Goal: Information Seeking & Learning: Check status

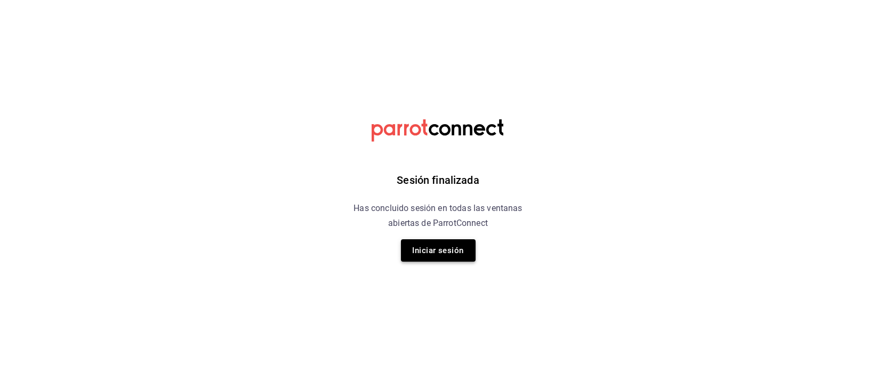
click at [445, 251] on button "Iniciar sesión" at bounding box center [438, 250] width 75 height 22
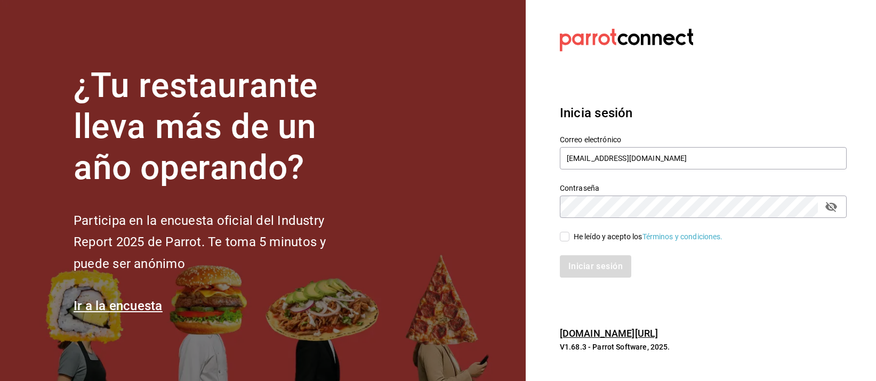
click at [566, 235] on input "He leído y acepto los Términos y condiciones." at bounding box center [565, 237] width 10 height 10
checkbox input "true"
click at [581, 264] on button "Iniciar sesión" at bounding box center [596, 266] width 73 height 22
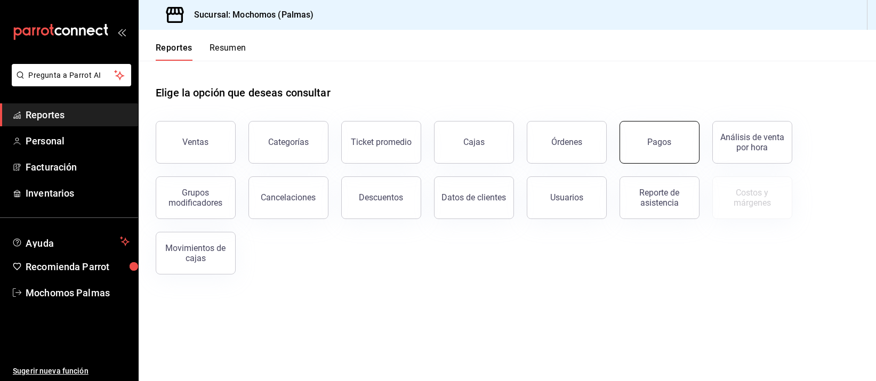
click at [660, 143] on div "Pagos" at bounding box center [660, 142] width 24 height 10
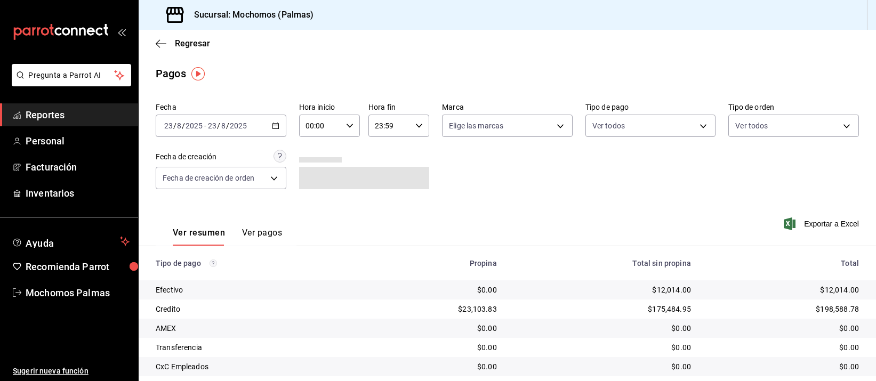
click at [275, 125] on icon "button" at bounding box center [275, 125] width 7 height 7
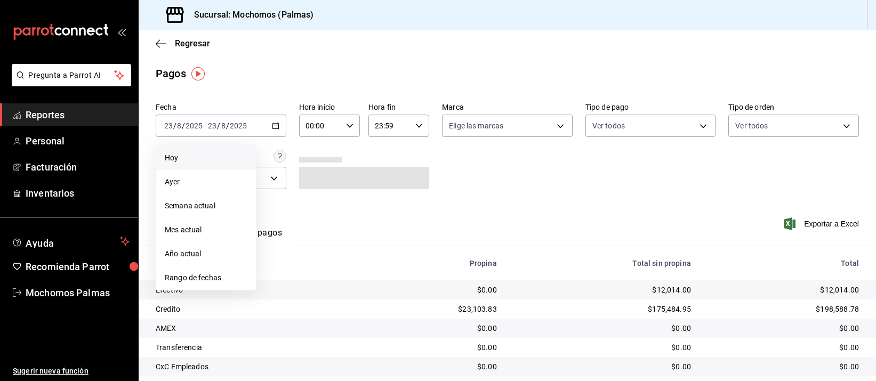
click at [196, 159] on span "Hoy" at bounding box center [206, 157] width 83 height 11
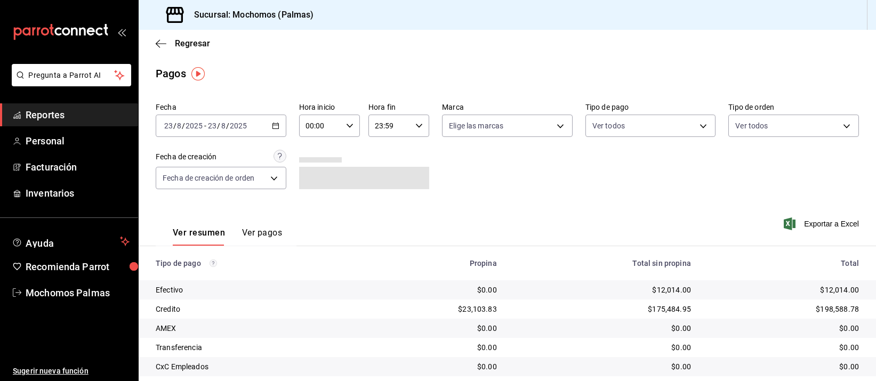
click at [350, 125] on div "00:00 Hora inicio" at bounding box center [329, 126] width 61 height 22
click at [309, 214] on span "05" at bounding box center [311, 214] width 13 height 9
type input "05:00"
click at [496, 195] on div at bounding box center [438, 190] width 876 height 381
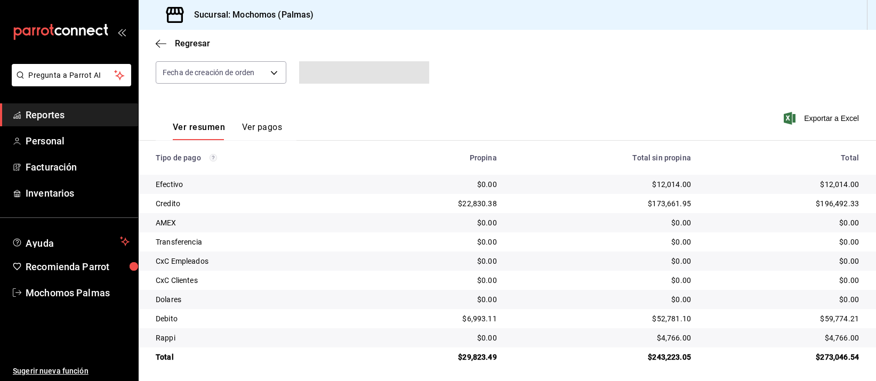
scroll to position [108, 0]
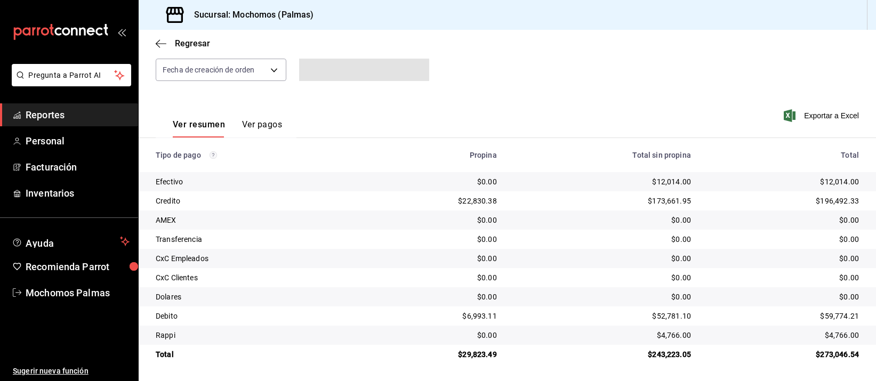
click at [494, 190] on td "$0.00" at bounding box center [433, 181] width 143 height 19
click at [563, 238] on div "$0.00" at bounding box center [602, 239] width 177 height 11
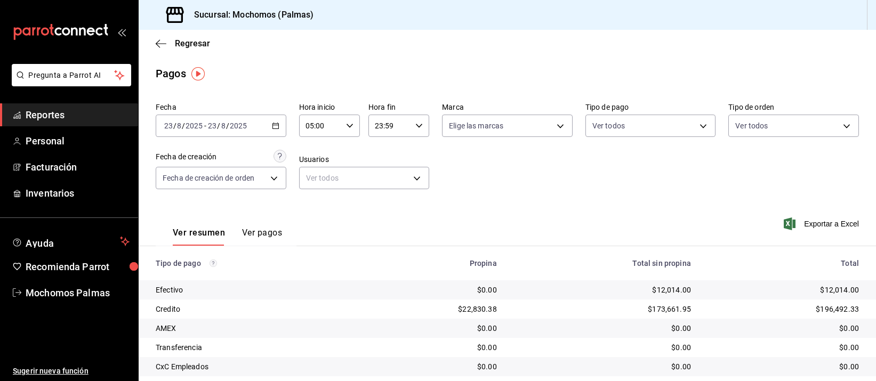
click at [616, 306] on div "$173,661.95" at bounding box center [602, 309] width 177 height 11
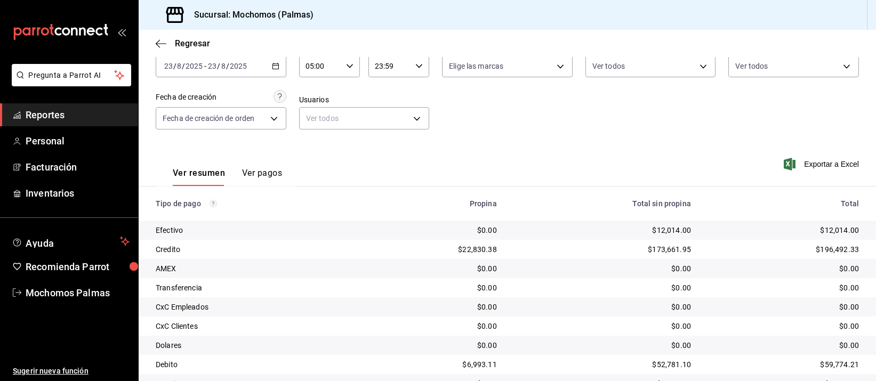
scroll to position [108, 0]
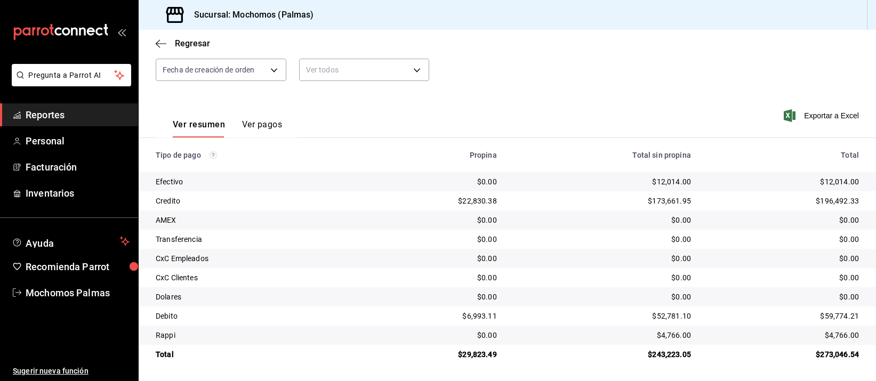
click at [645, 260] on tbody "Efectivo $0.00 $12,014.00 $12,014.00 Credito $22,830.38 $173,661.95 $196,492.33…" at bounding box center [507, 268] width 737 height 192
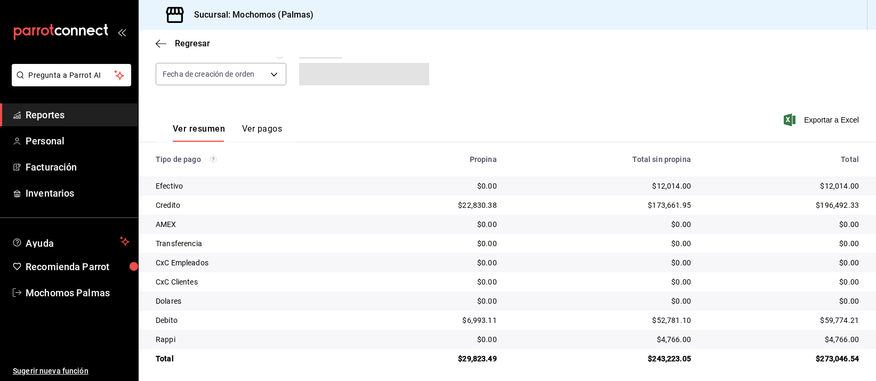
scroll to position [108, 0]
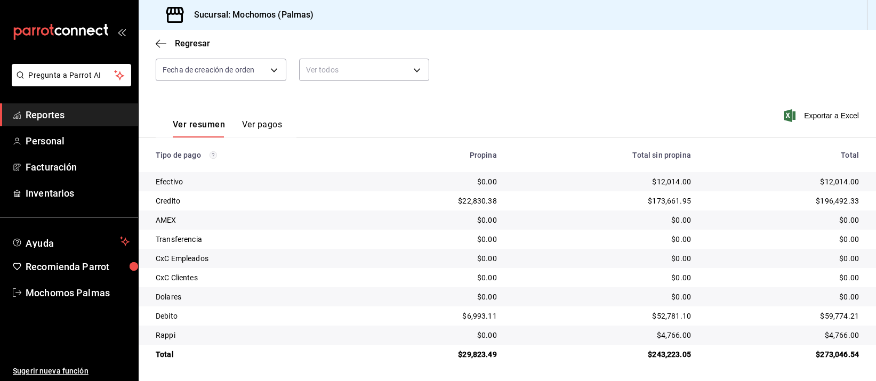
click at [573, 267] on td "$0.00" at bounding box center [602, 258] width 194 height 19
click at [561, 230] on td "$0.00" at bounding box center [602, 239] width 194 height 19
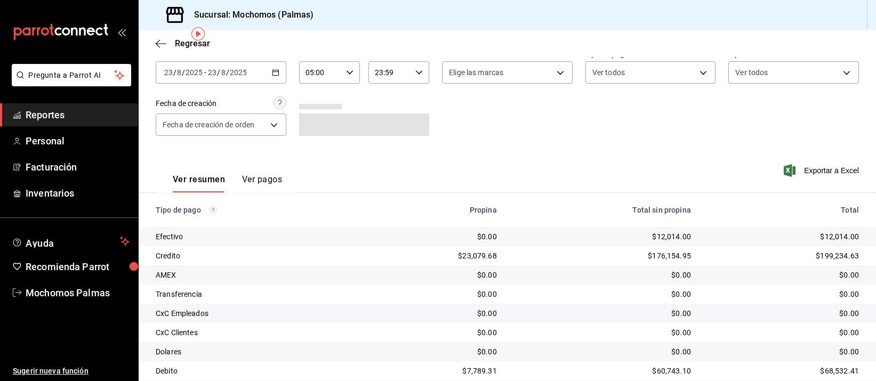
scroll to position [108, 0]
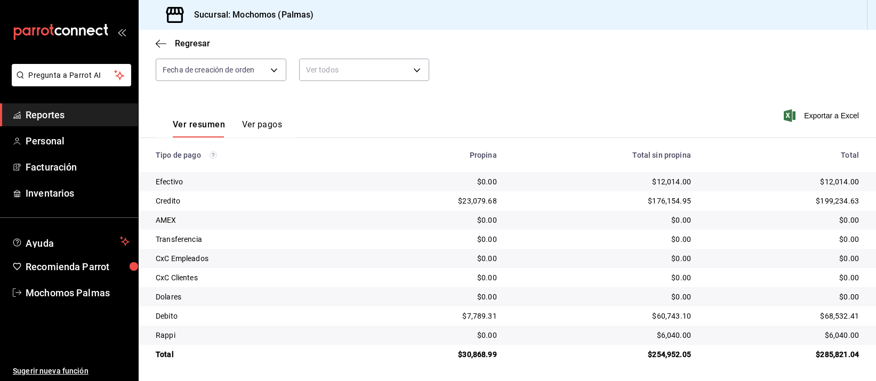
click at [646, 112] on div "Ver resumen Ver pagos Exportar a Excel" at bounding box center [507, 122] width 737 height 57
click at [642, 250] on td "$0.00" at bounding box center [602, 258] width 194 height 19
click at [643, 249] on td "$0.00" at bounding box center [602, 258] width 194 height 19
click at [644, 249] on td "$0.00" at bounding box center [602, 258] width 194 height 19
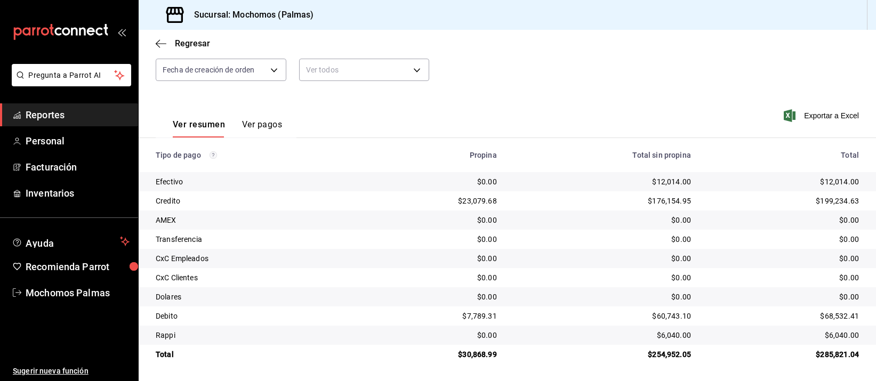
click at [601, 227] on td "$0.00" at bounding box center [602, 220] width 194 height 19
click at [595, 213] on td "$0.00" at bounding box center [602, 220] width 194 height 19
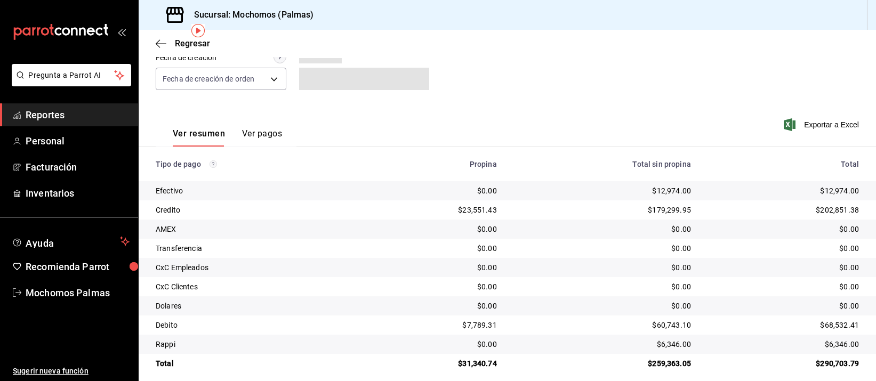
scroll to position [108, 0]
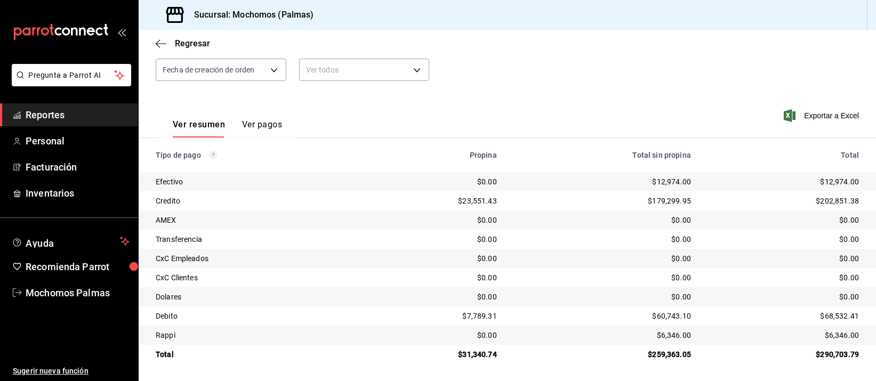
click at [588, 230] on td "$0.00" at bounding box center [602, 239] width 194 height 19
click at [573, 287] on td "$0.00" at bounding box center [602, 296] width 194 height 19
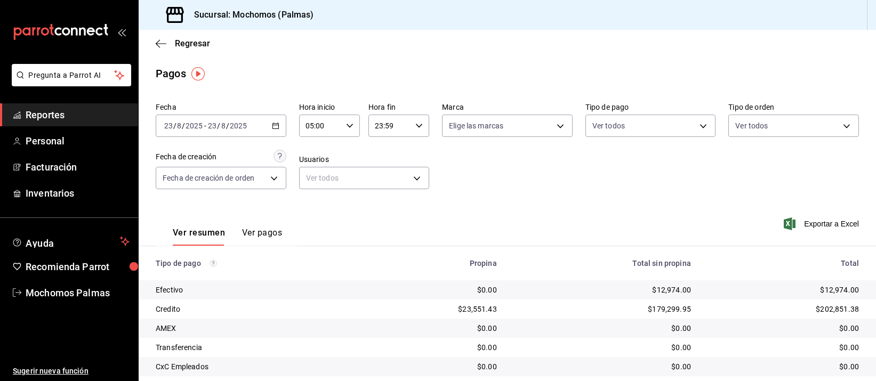
click at [689, 211] on div "Ver resumen Ver pagos Exportar a Excel" at bounding box center [507, 230] width 737 height 57
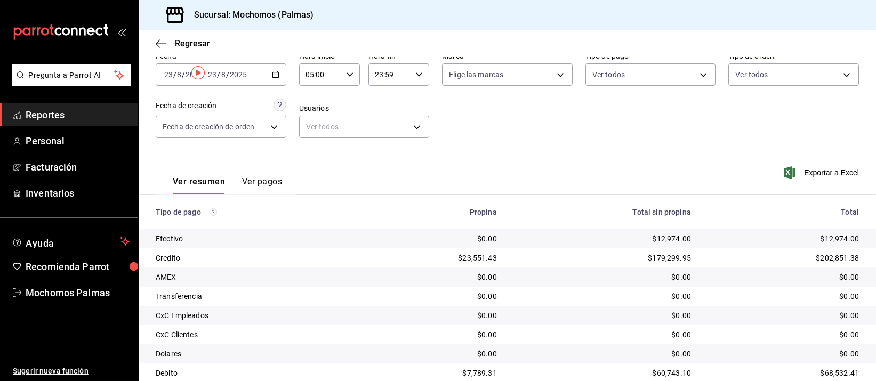
scroll to position [108, 0]
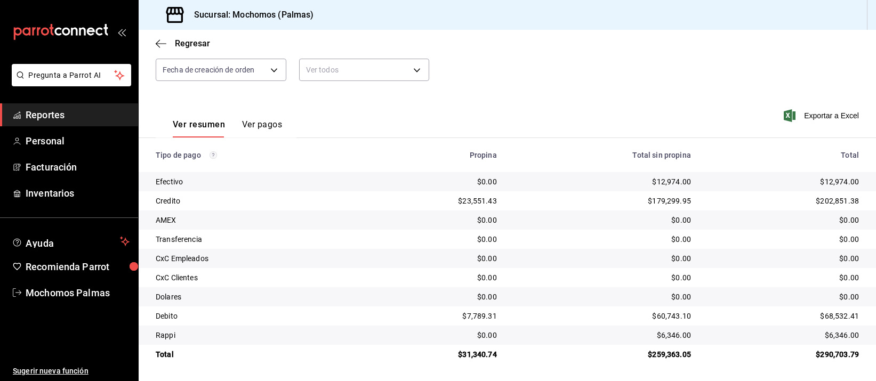
click at [576, 264] on div "$0.00" at bounding box center [602, 258] width 177 height 11
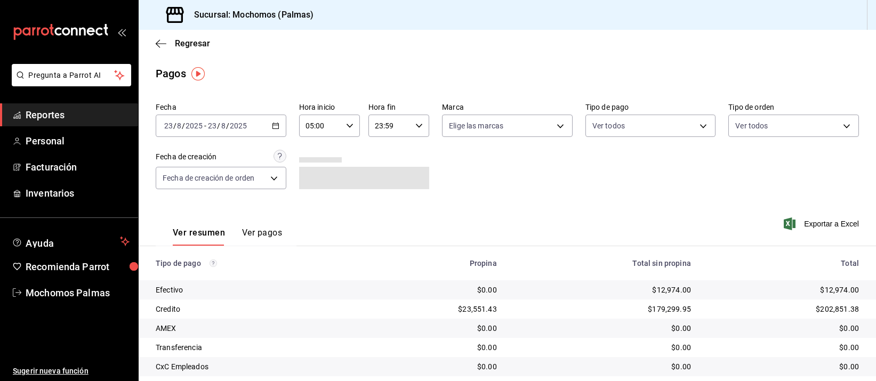
scroll to position [108, 0]
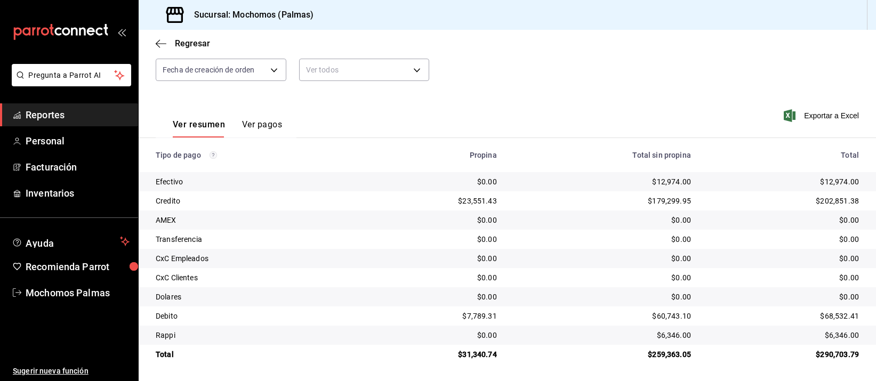
drag, startPoint x: 668, startPoint y: 240, endPoint x: 668, endPoint y: 246, distance: 5.9
drag, startPoint x: 668, startPoint y: 246, endPoint x: 730, endPoint y: 219, distance: 68.3
click at [730, 219] on div "$0.00" at bounding box center [783, 220] width 151 height 11
click at [644, 210] on td "$179,299.95" at bounding box center [602, 200] width 194 height 19
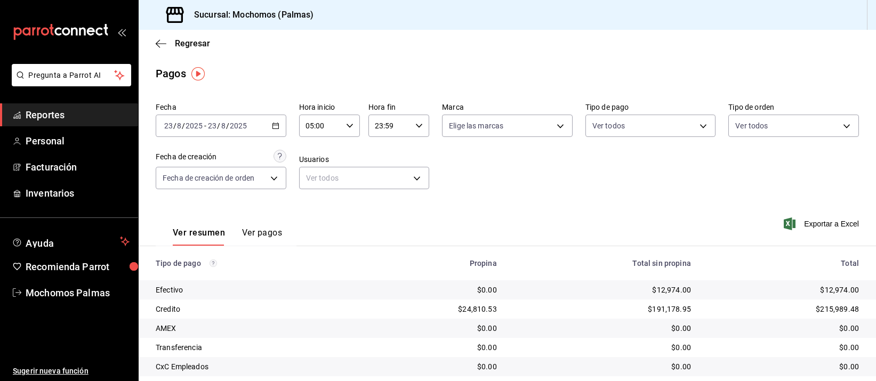
scroll to position [108, 0]
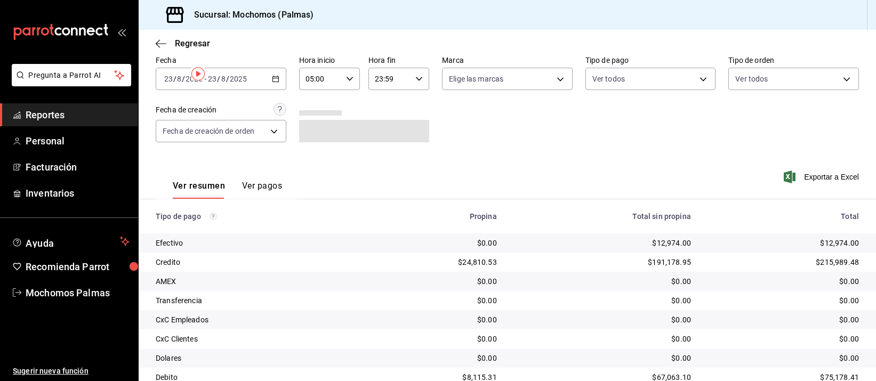
scroll to position [108, 0]
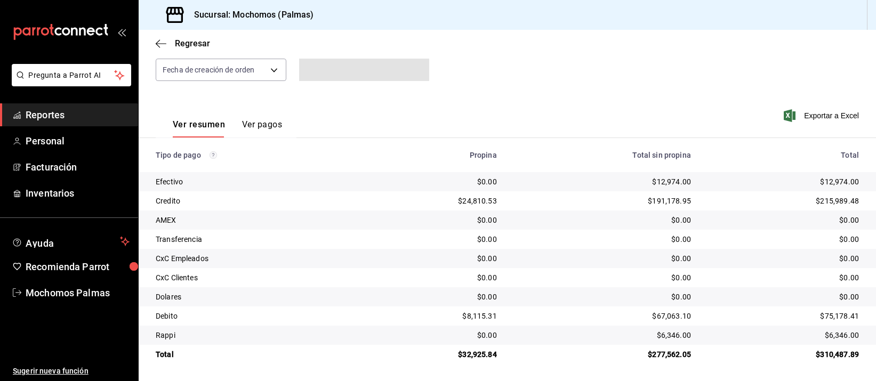
click at [608, 214] on td "$0.00" at bounding box center [602, 220] width 194 height 19
click at [594, 223] on div "$0.00" at bounding box center [602, 220] width 177 height 11
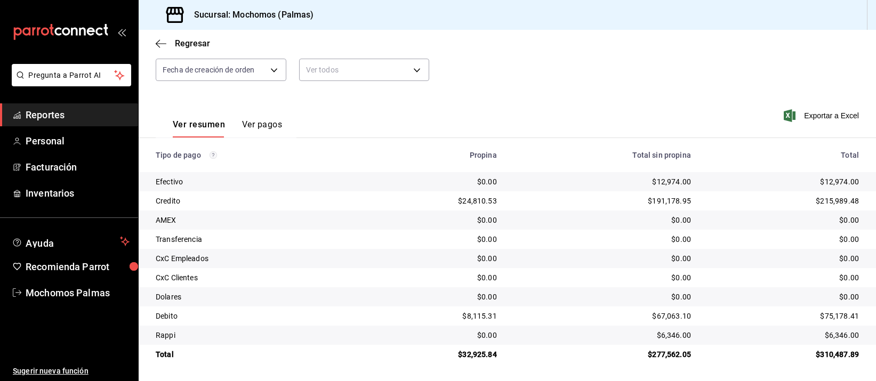
click at [582, 244] on div "$0.00" at bounding box center [602, 239] width 177 height 11
click at [582, 251] on td "$0.00" at bounding box center [602, 258] width 194 height 19
click at [583, 252] on td "$0.00" at bounding box center [602, 258] width 194 height 19
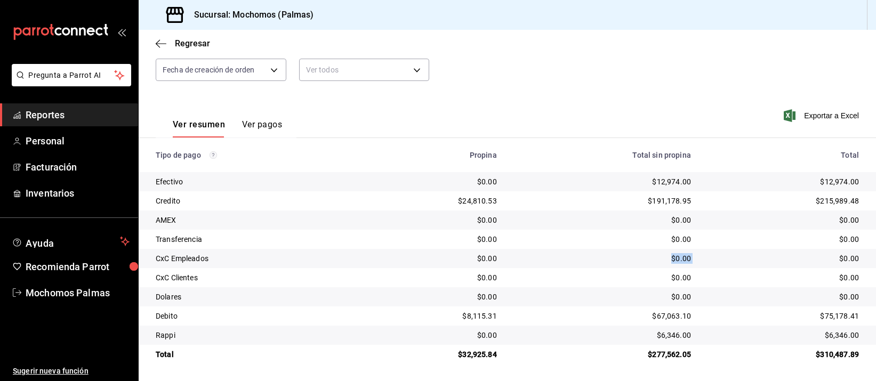
click at [583, 252] on td "$0.00" at bounding box center [602, 258] width 194 height 19
click at [537, 268] on td "$0.00" at bounding box center [602, 277] width 194 height 19
click at [496, 283] on td "$0.00" at bounding box center [433, 277] width 143 height 19
click at [577, 293] on div "$0.00" at bounding box center [602, 297] width 177 height 11
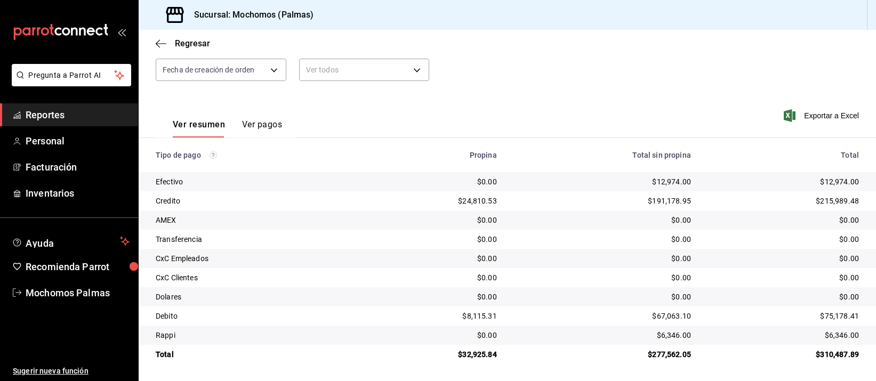
click at [604, 210] on td "$191,178.95" at bounding box center [602, 200] width 194 height 19
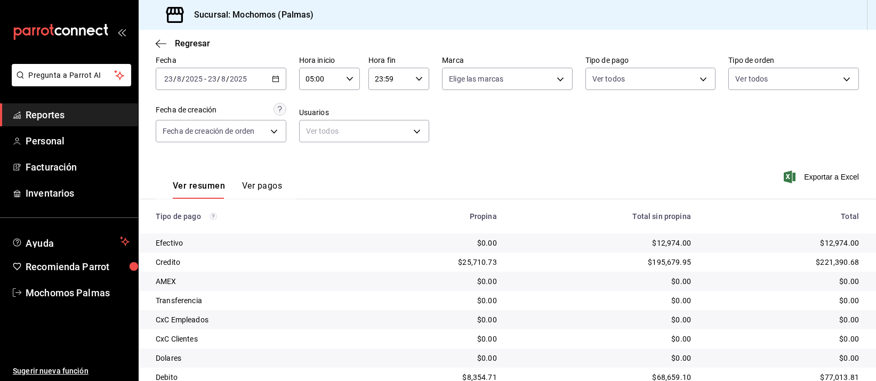
scroll to position [108, 0]
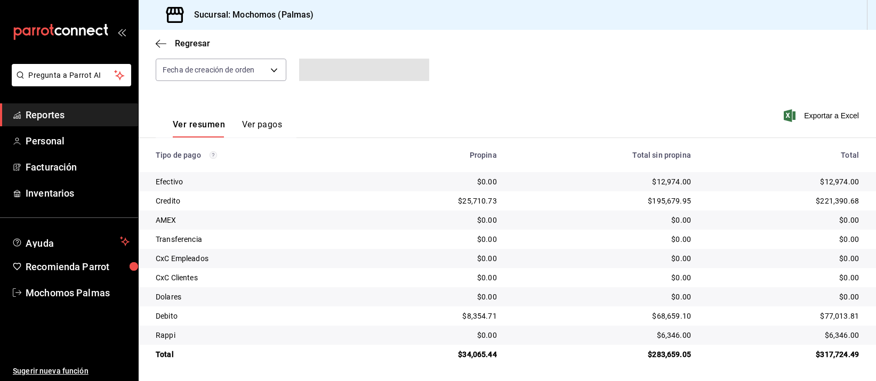
click at [540, 172] on th "Total sin propina" at bounding box center [602, 155] width 194 height 34
click at [520, 242] on div "$0.00" at bounding box center [602, 239] width 177 height 11
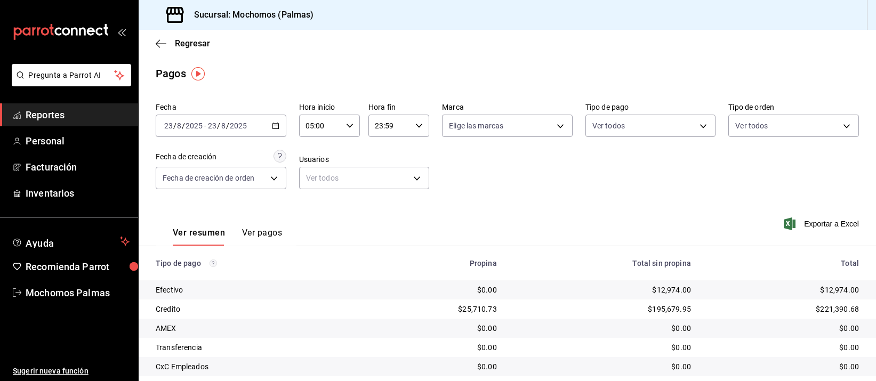
click at [275, 129] on icon "button" at bounding box center [275, 125] width 7 height 7
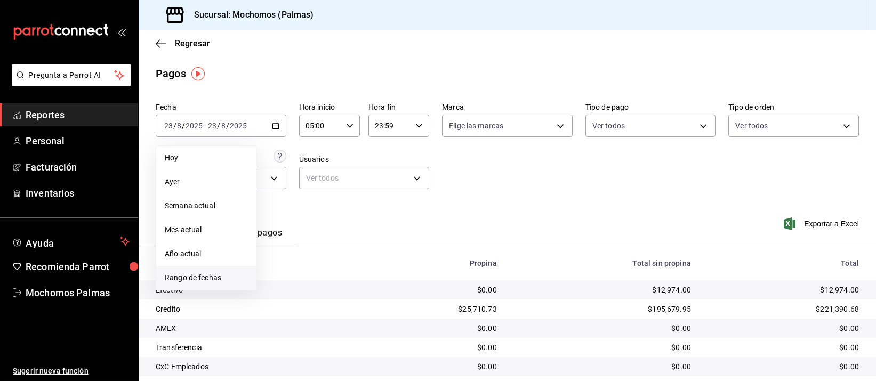
click at [208, 276] on span "Rango de fechas" at bounding box center [206, 277] width 83 height 11
click at [373, 263] on abbr "23" at bounding box center [372, 266] width 7 height 7
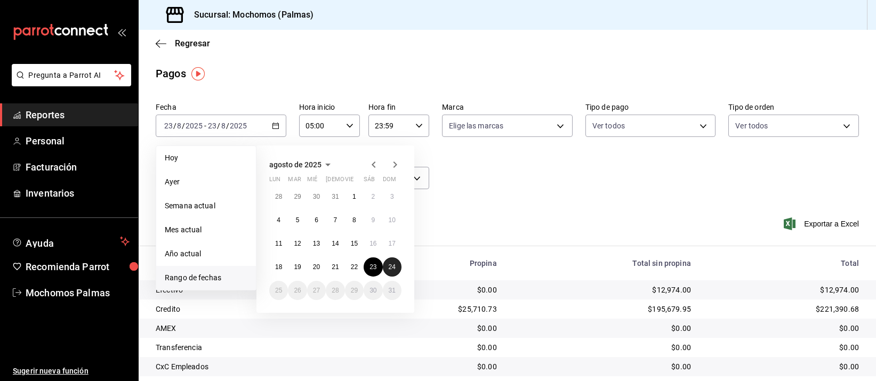
click at [388, 265] on button "24" at bounding box center [392, 267] width 19 height 19
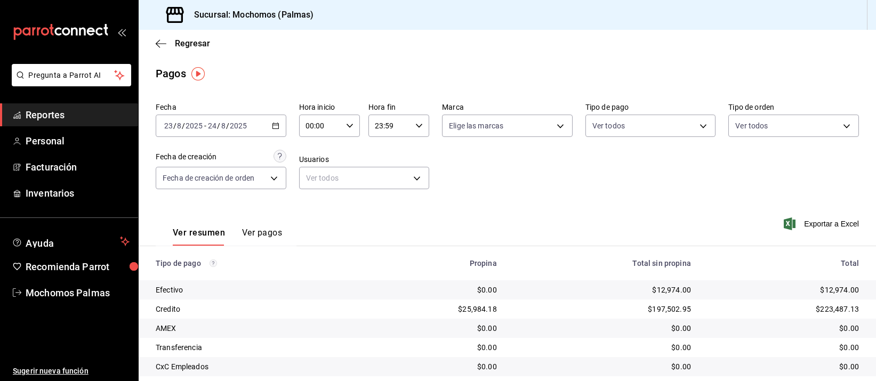
click at [348, 125] on \(Stroke\) "button" at bounding box center [350, 126] width 6 height 4
click at [316, 189] on span "04" at bounding box center [311, 188] width 13 height 9
type input "04:00"
click at [475, 192] on div at bounding box center [438, 190] width 876 height 381
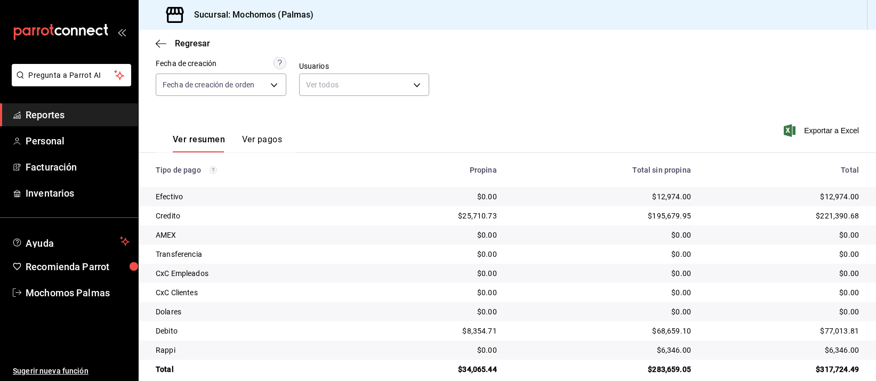
scroll to position [108, 0]
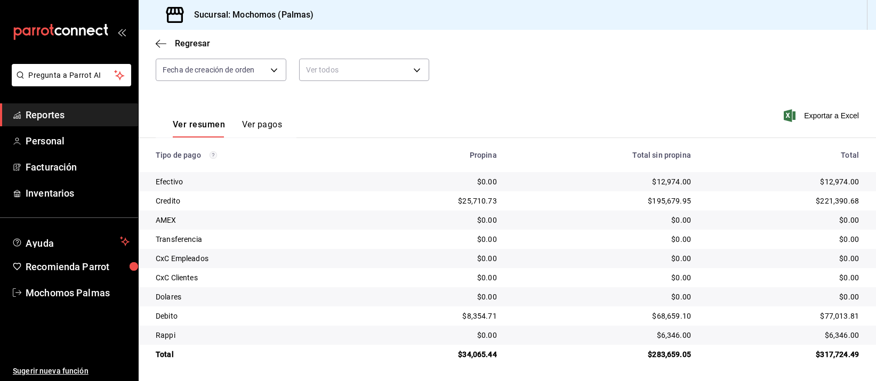
click at [514, 182] on div "$12,974.00" at bounding box center [602, 181] width 177 height 11
click at [608, 283] on div "$0.00" at bounding box center [602, 277] width 177 height 11
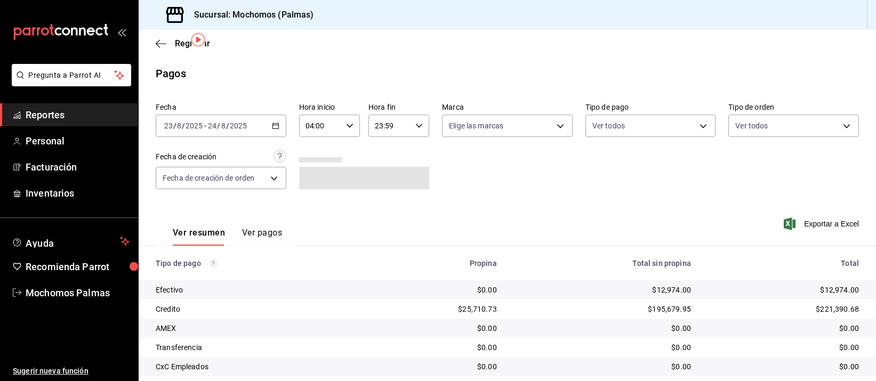
scroll to position [108, 0]
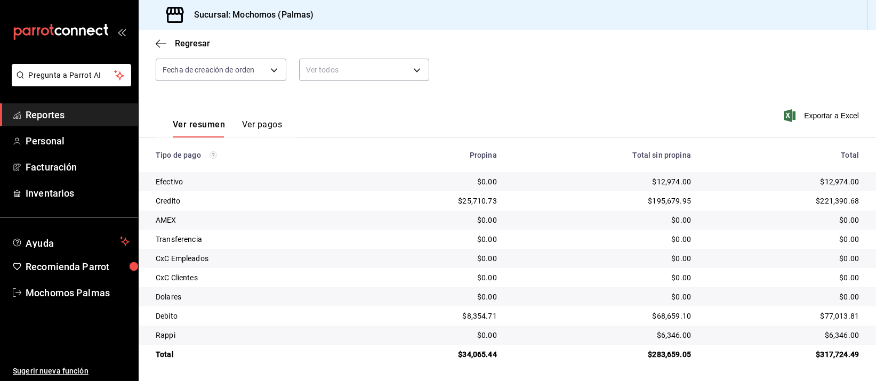
click at [670, 131] on div "Ver resumen Ver pagos Exportar a Excel" at bounding box center [507, 122] width 737 height 57
click at [562, 273] on div "$0.00" at bounding box center [602, 277] width 177 height 11
